Goal: Information Seeking & Learning: Understand process/instructions

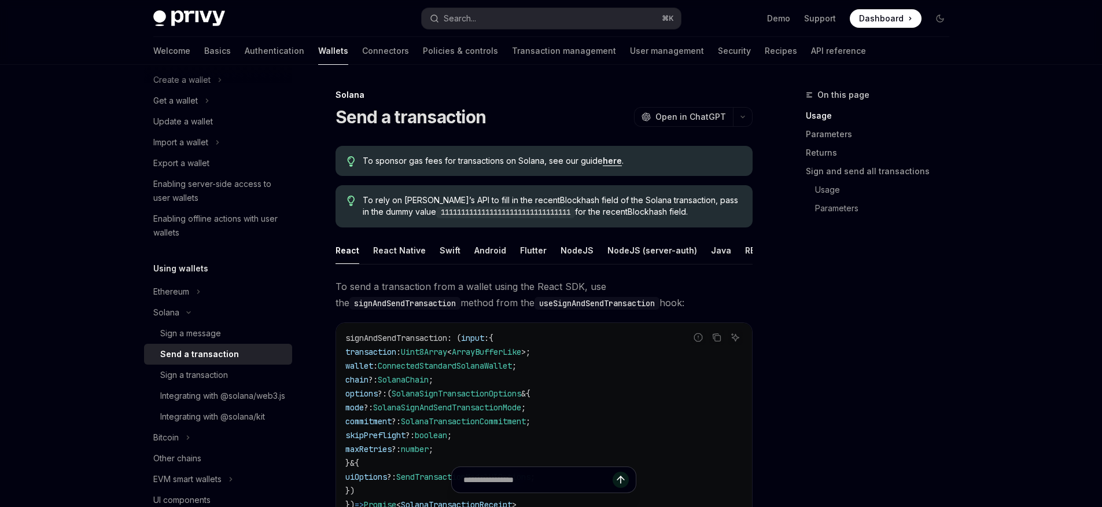
scroll to position [0, 44]
click at [667, 254] on div "Java" at bounding box center [677, 249] width 20 height 27
type textarea "*"
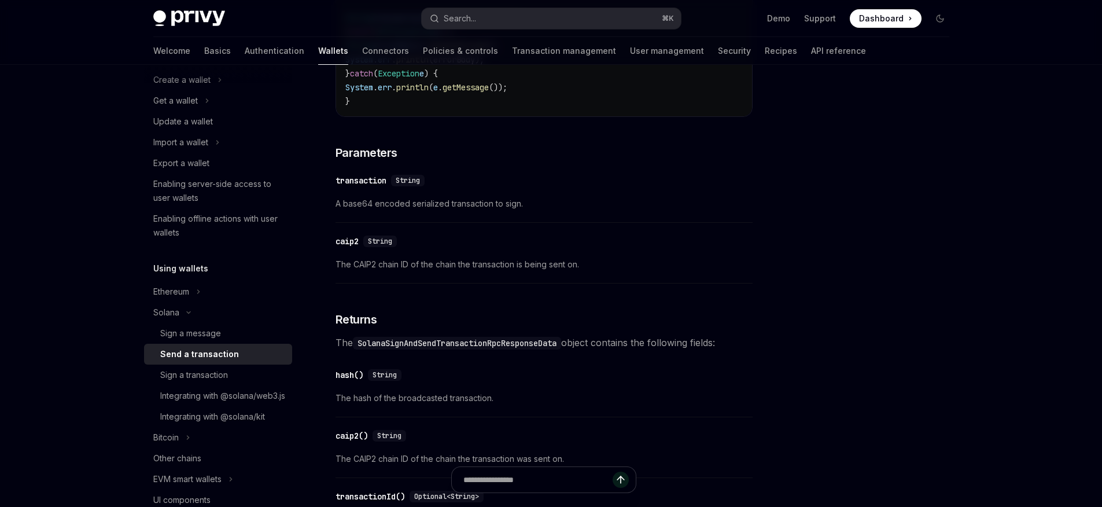
scroll to position [917, 0]
